Goal: Information Seeking & Learning: Learn about a topic

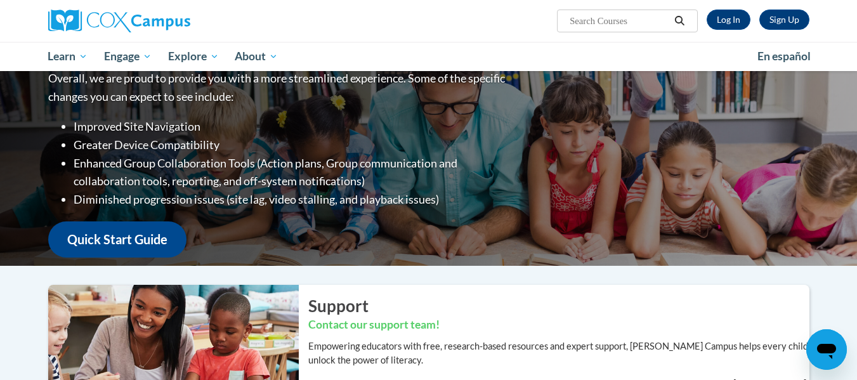
scroll to position [113, 0]
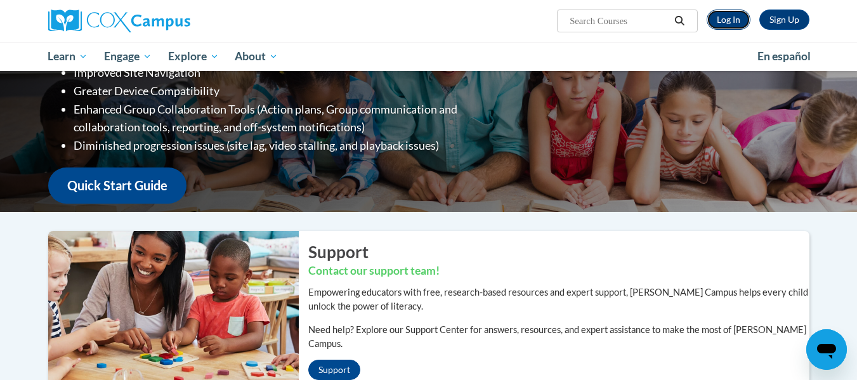
click at [733, 20] on link "Log In" at bounding box center [729, 20] width 44 height 20
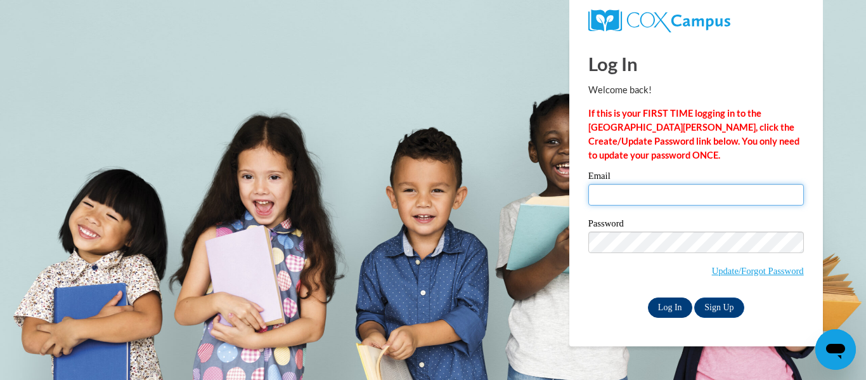
type input "pondka@wauwatosa.k12.wi.us"
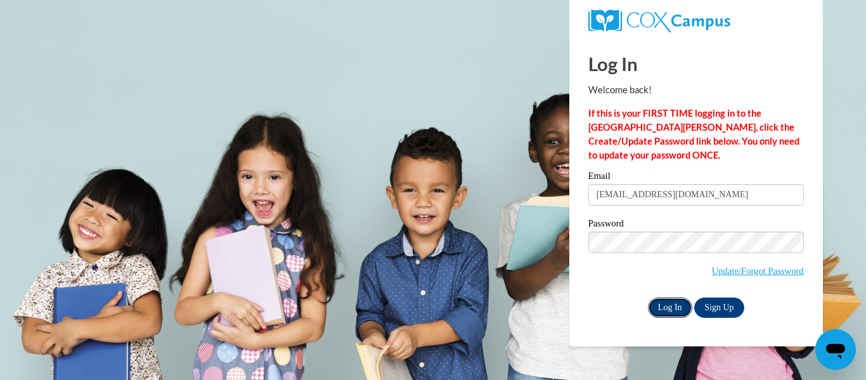
click at [669, 304] on input "Log In" at bounding box center [670, 307] width 44 height 20
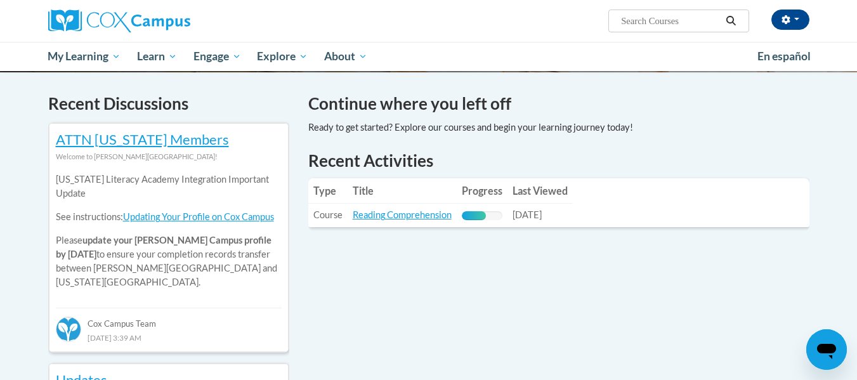
scroll to position [369, 0]
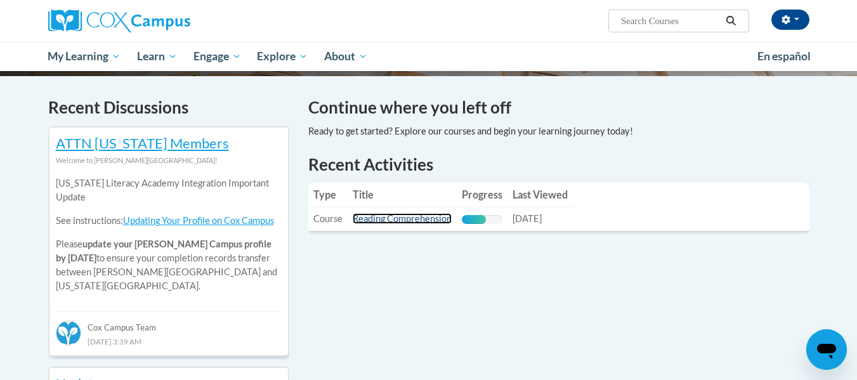
click at [431, 218] on link "Reading Comprehension" at bounding box center [402, 218] width 99 height 11
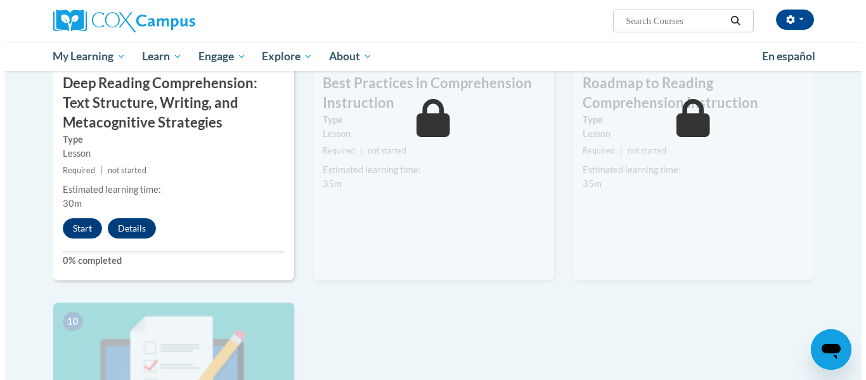
scroll to position [1155, 0]
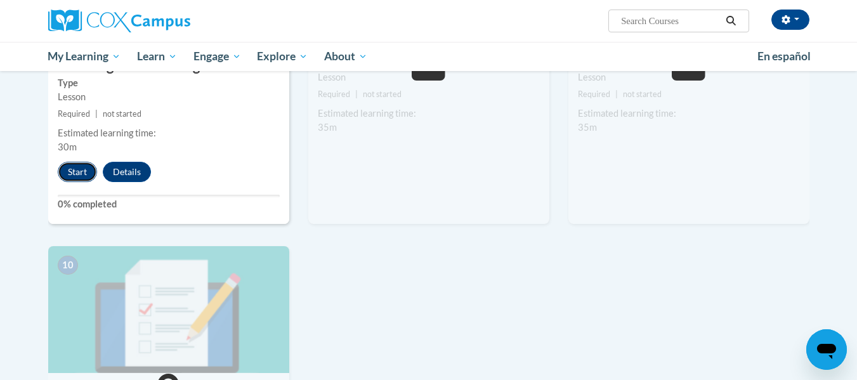
click at [82, 169] on button "Start" at bounding box center [77, 172] width 39 height 20
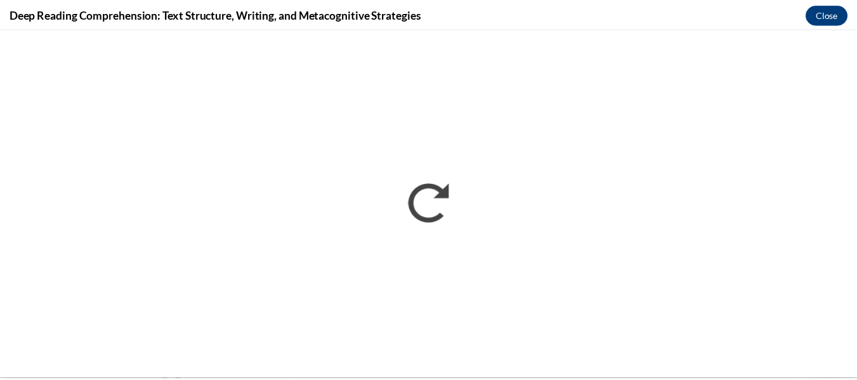
scroll to position [0, 0]
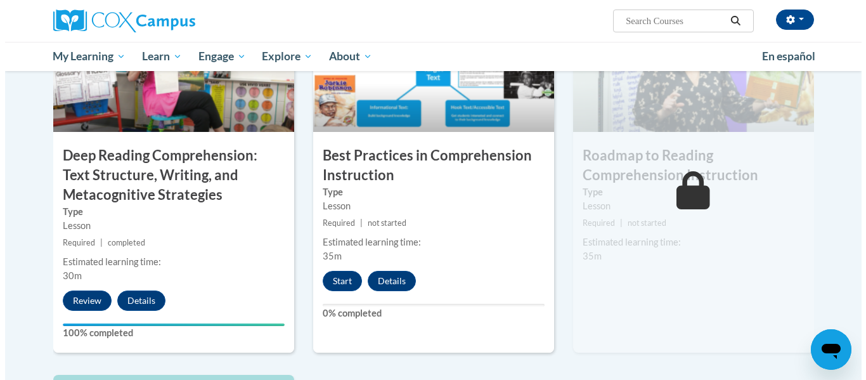
scroll to position [1027, 0]
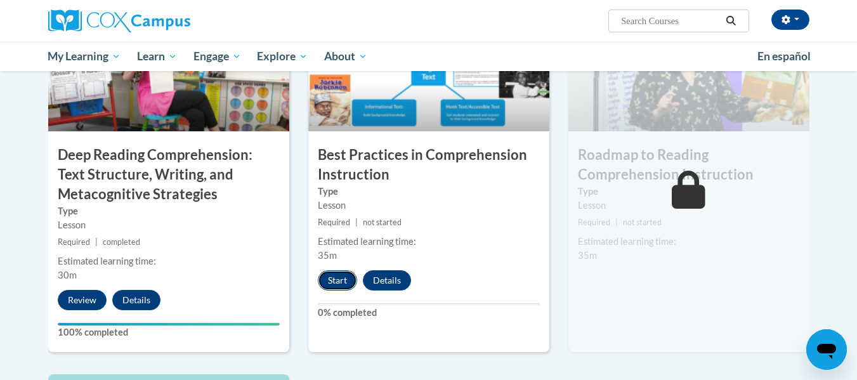
click at [344, 277] on button "Start" at bounding box center [337, 280] width 39 height 20
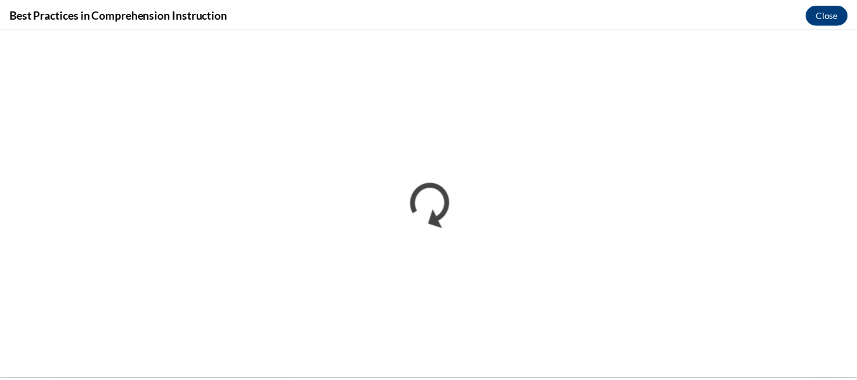
scroll to position [0, 0]
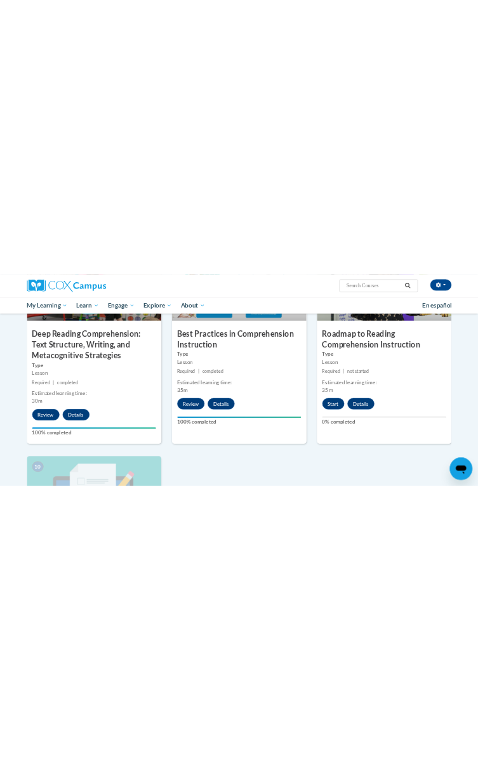
scroll to position [1071, 0]
